Goal: Information Seeking & Learning: Understand process/instructions

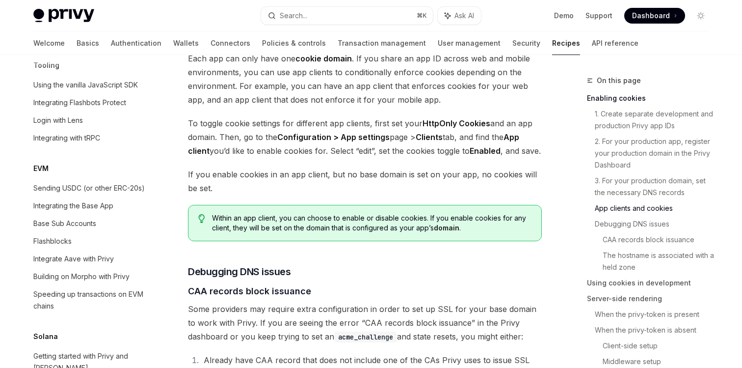
scroll to position [999, 0]
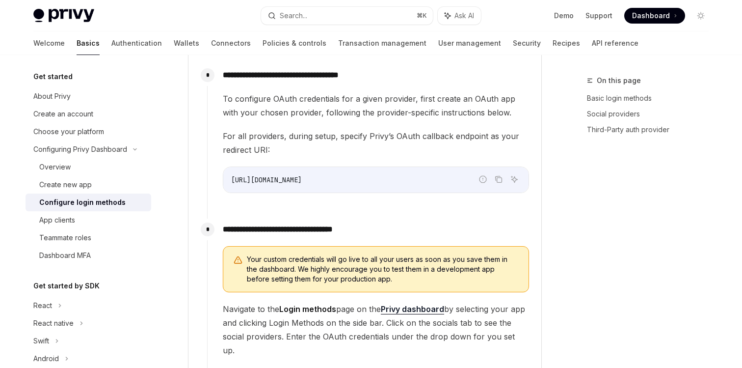
scroll to position [953, 0]
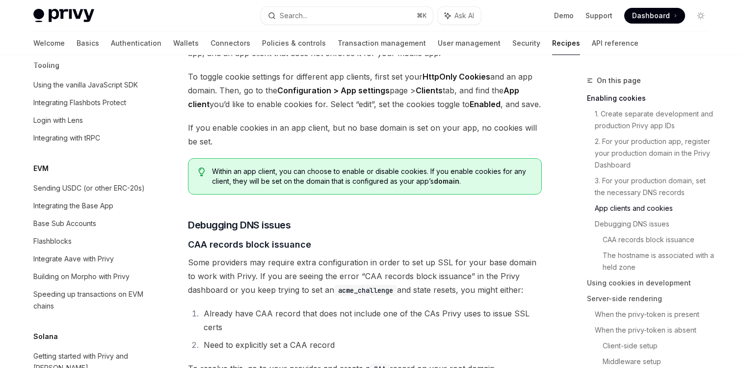
scroll to position [1046, 0]
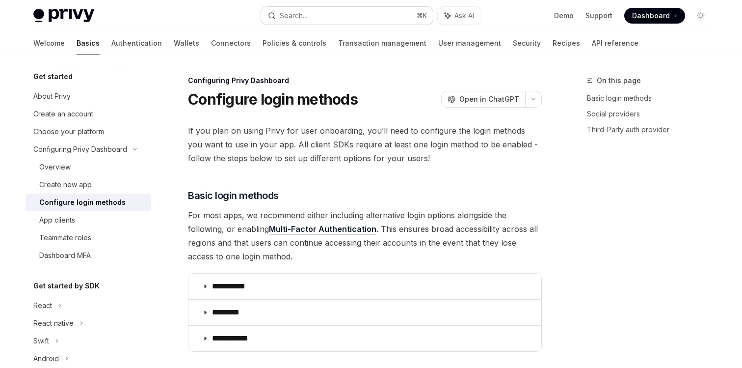
scroll to position [526, 0]
